Goal: Task Accomplishment & Management: Manage account settings

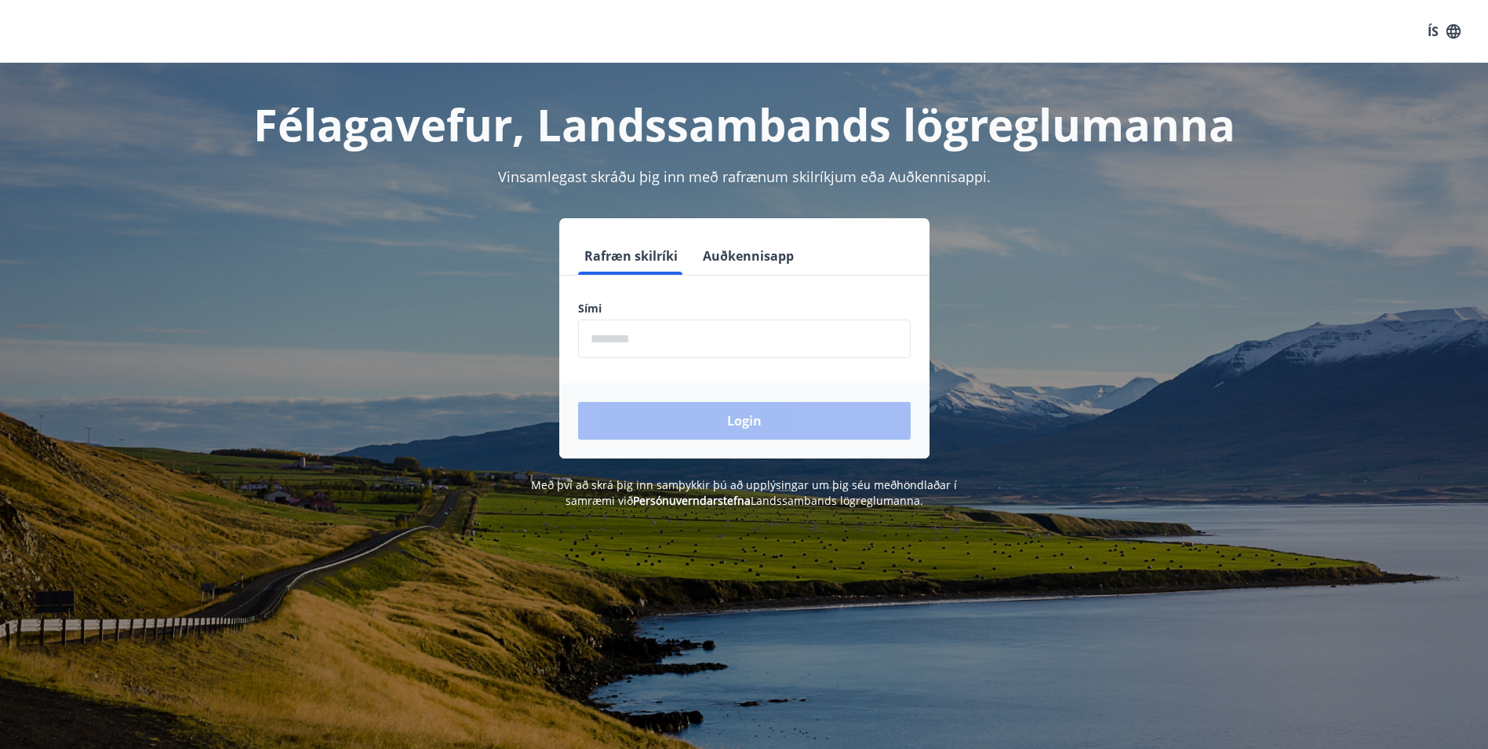
click at [647, 339] on input "phone" at bounding box center [744, 338] width 333 height 38
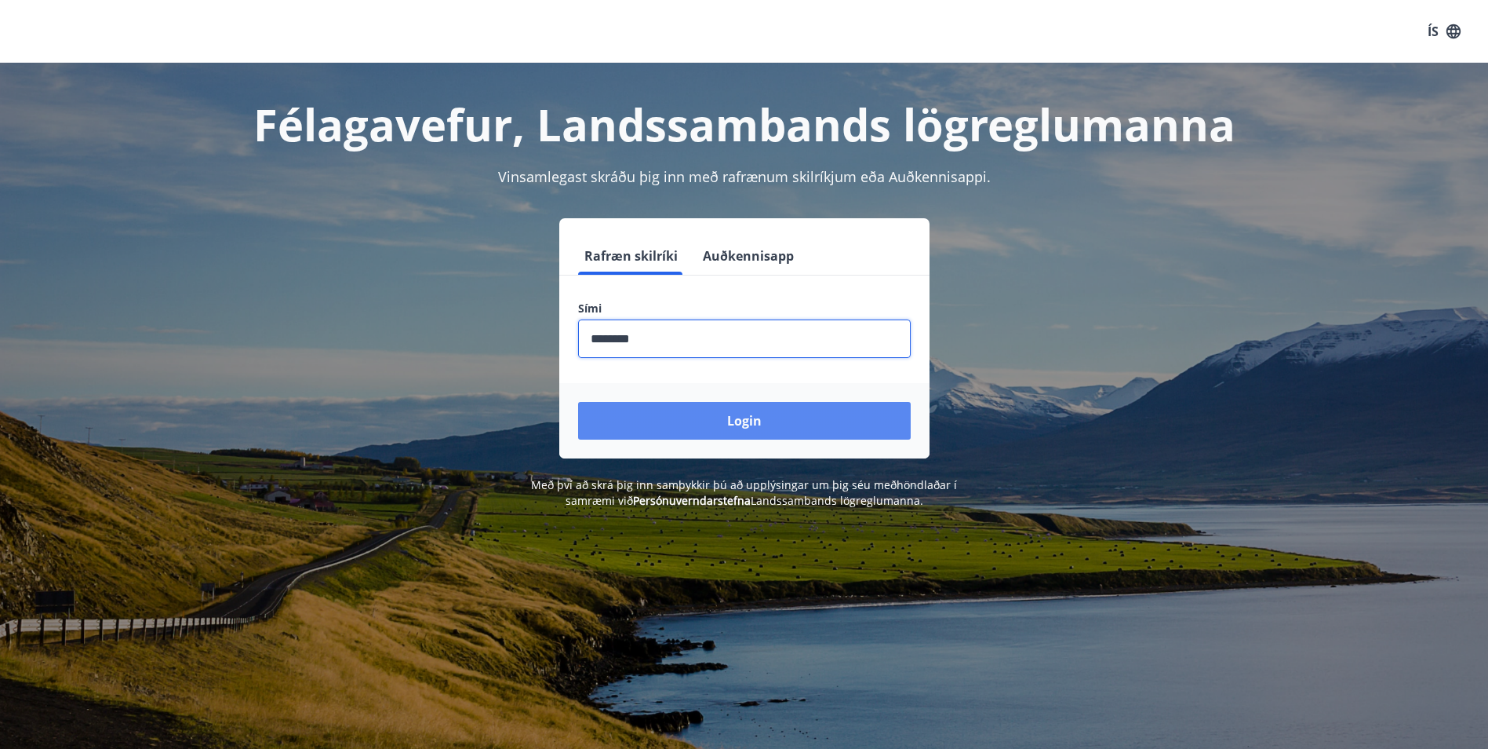
type input "********"
click at [741, 418] on button "Login" at bounding box center [744, 421] width 333 height 38
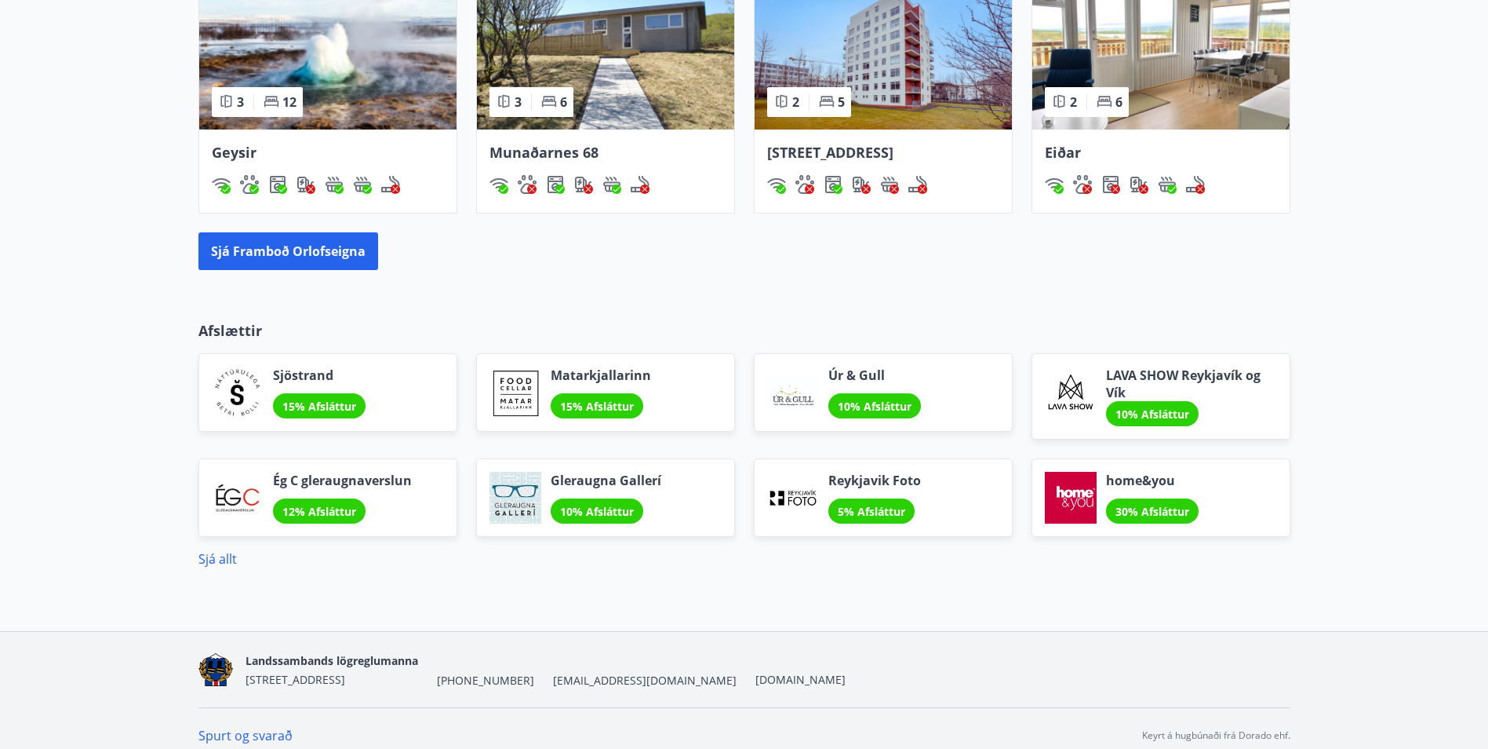
scroll to position [1157, 0]
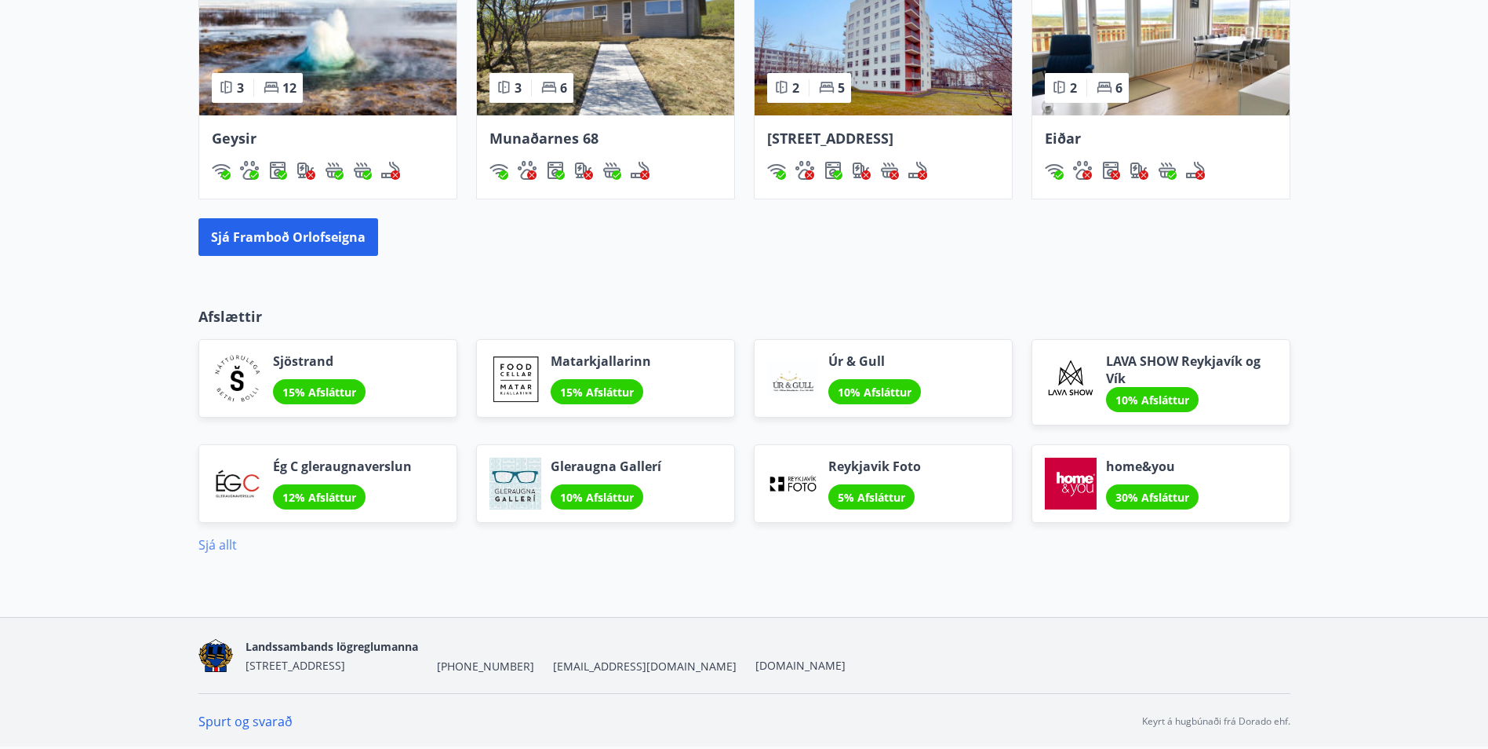
click at [221, 546] on link "Sjá allt" at bounding box center [218, 544] width 38 height 17
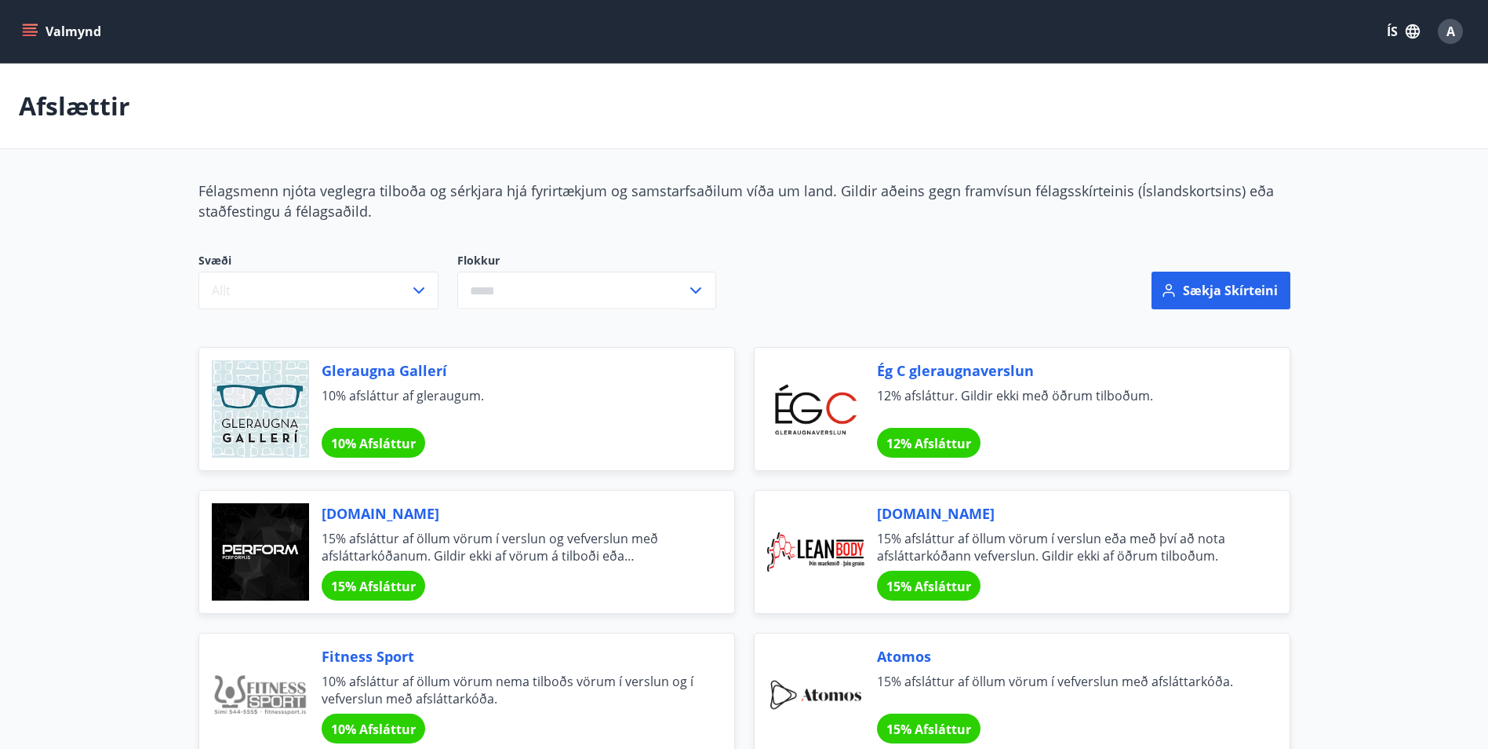
click at [705, 283] on div "​" at bounding box center [586, 290] width 259 height 38
click at [821, 270] on div "Svæði Allt Flokkur Afþreying Bíllinn Fatnaður Gisting Matur og veitingar Gjafav…" at bounding box center [560, 281] width 722 height 56
click at [22, 31] on icon "menu" at bounding box center [30, 32] width 16 height 16
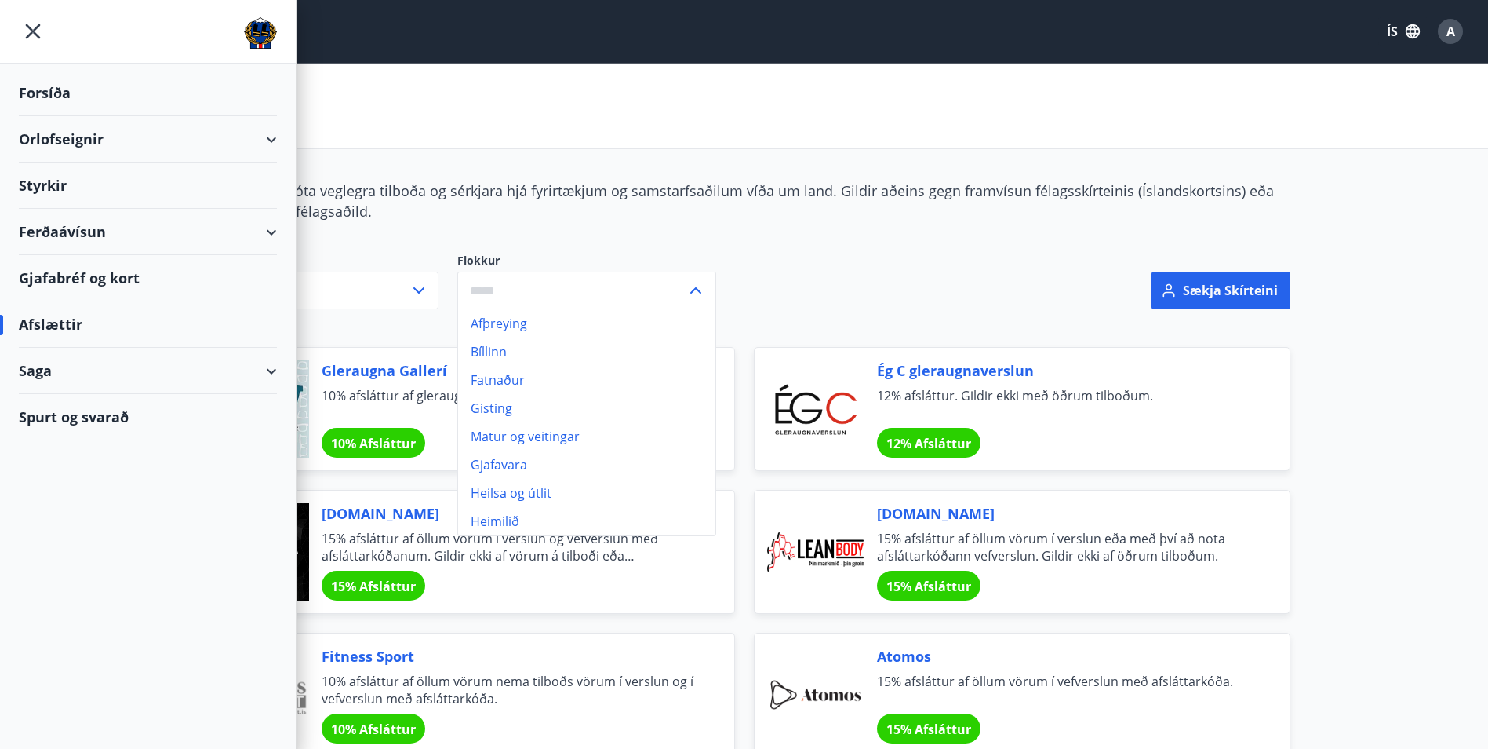
click at [268, 232] on div "Ferðaávísun" at bounding box center [148, 232] width 258 height 46
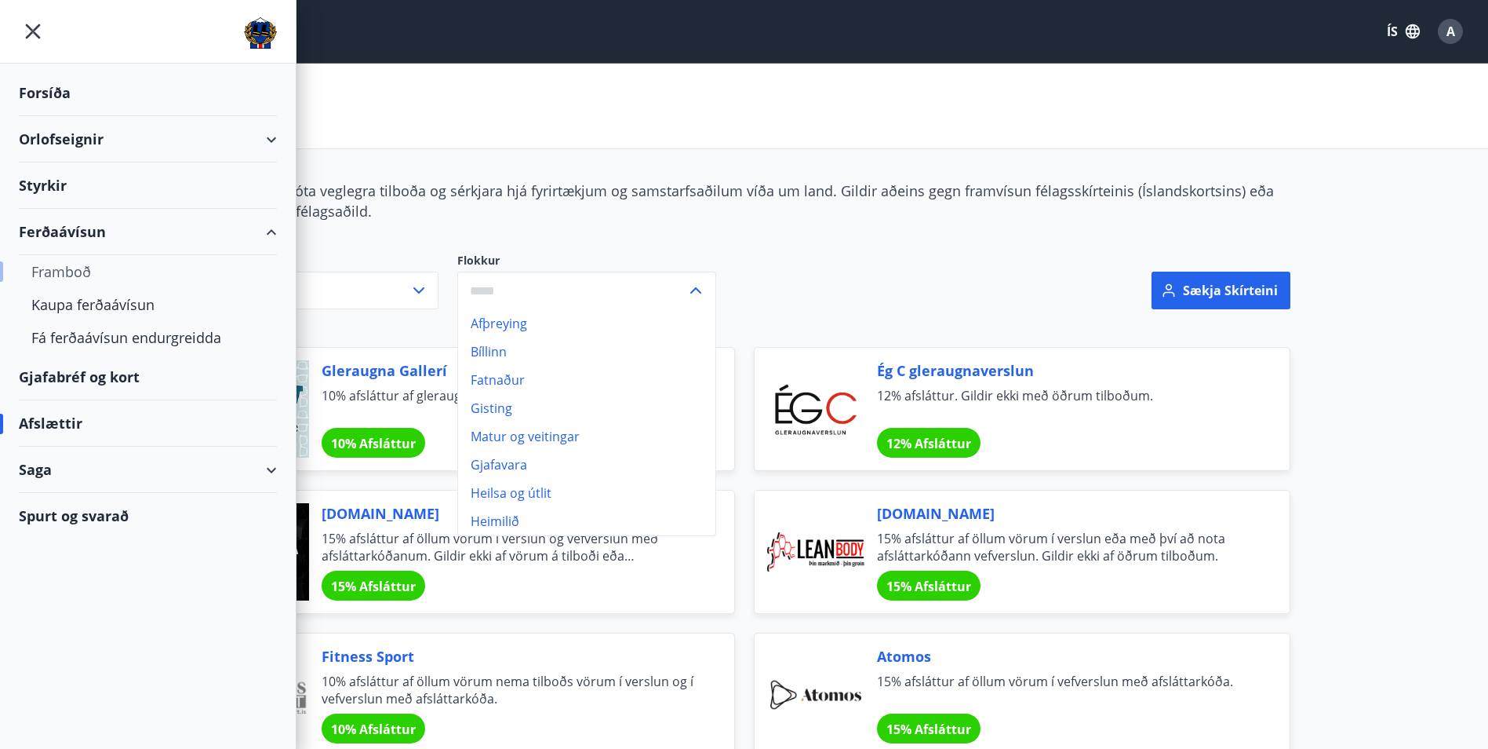
click at [80, 266] on div "Framboð" at bounding box center [147, 271] width 233 height 33
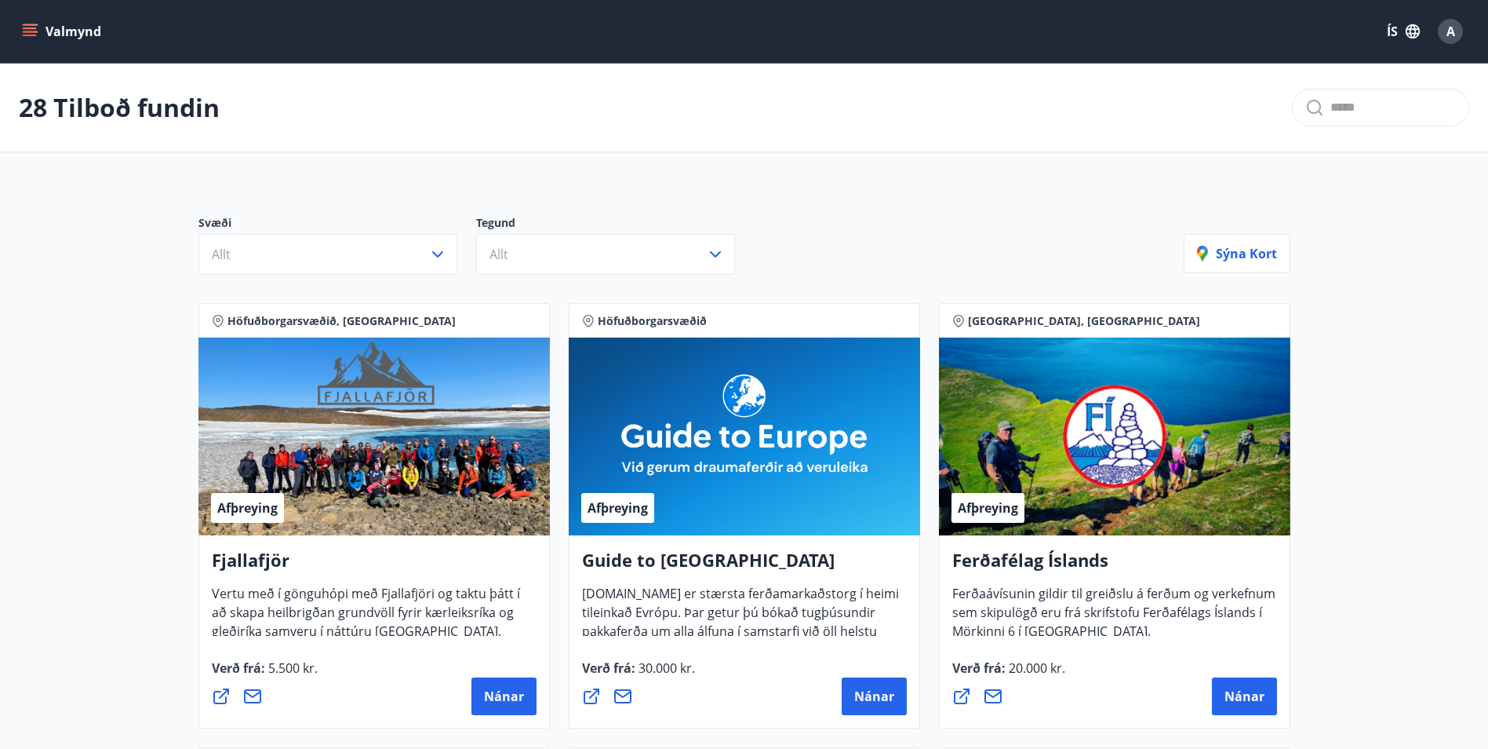
click at [34, 27] on icon "menu" at bounding box center [30, 28] width 14 height 2
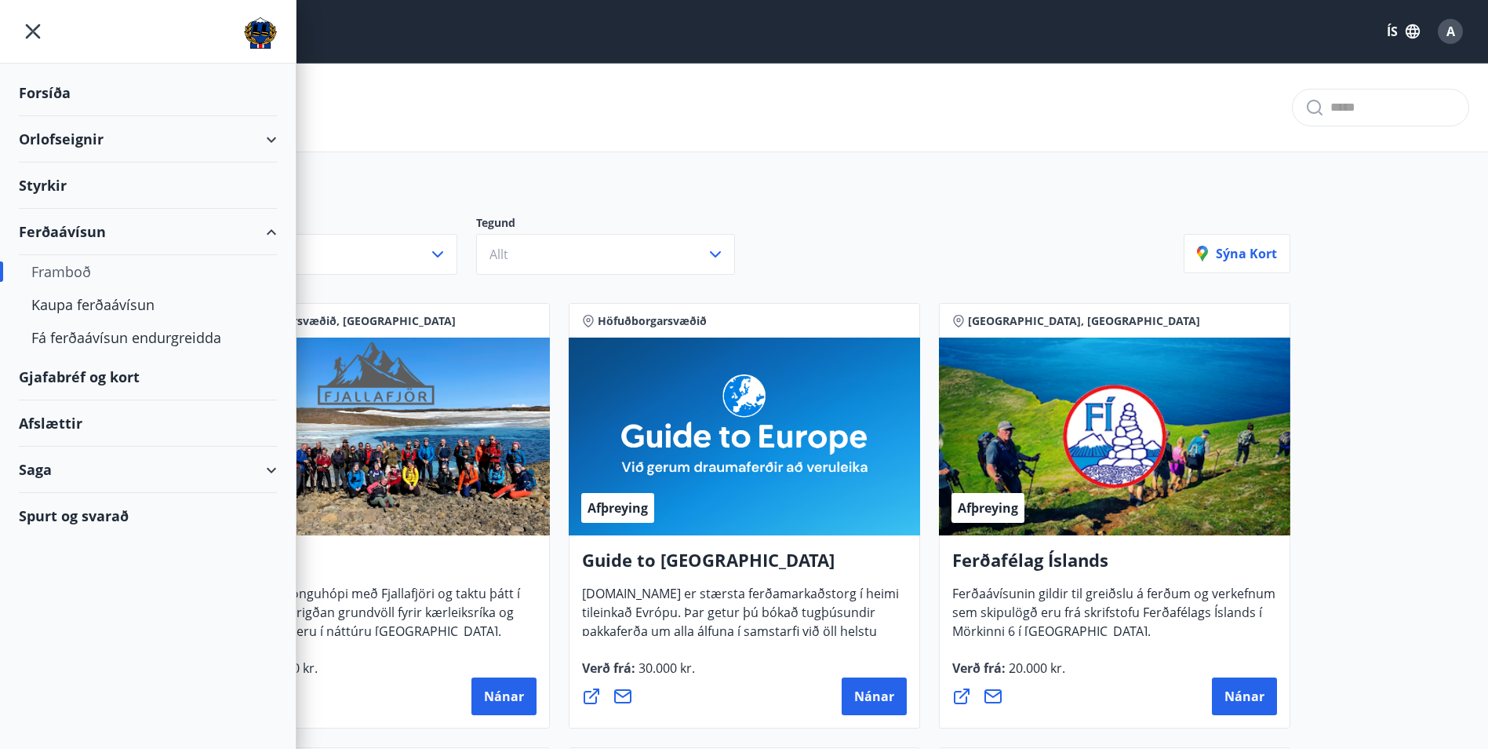
click at [93, 375] on div "Gjafabréf og kort" at bounding box center [148, 377] width 258 height 46
